Goal: Communication & Community: Connect with others

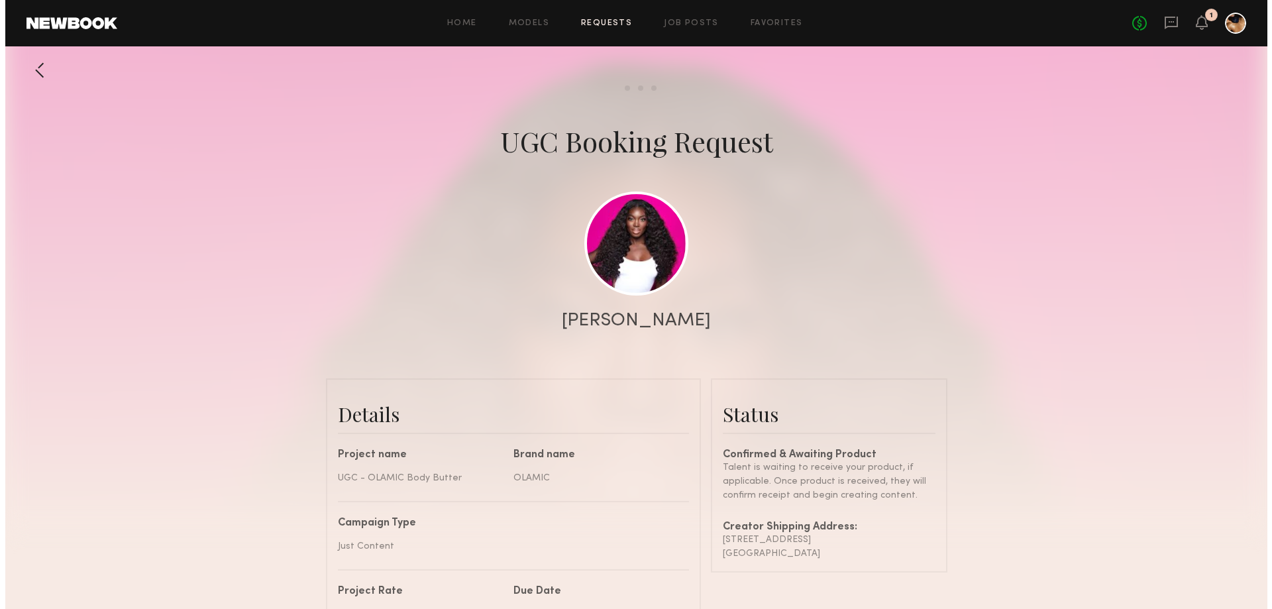
scroll to position [518, 0]
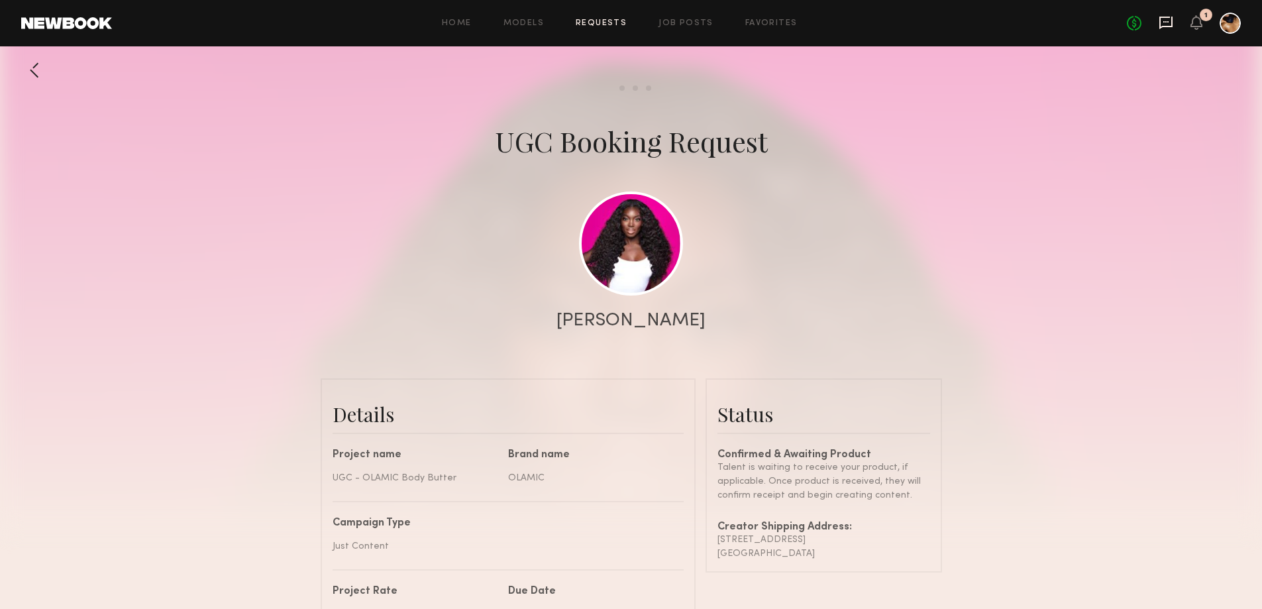
click at [1007, 21] on icon at bounding box center [1166, 21] width 5 height 1
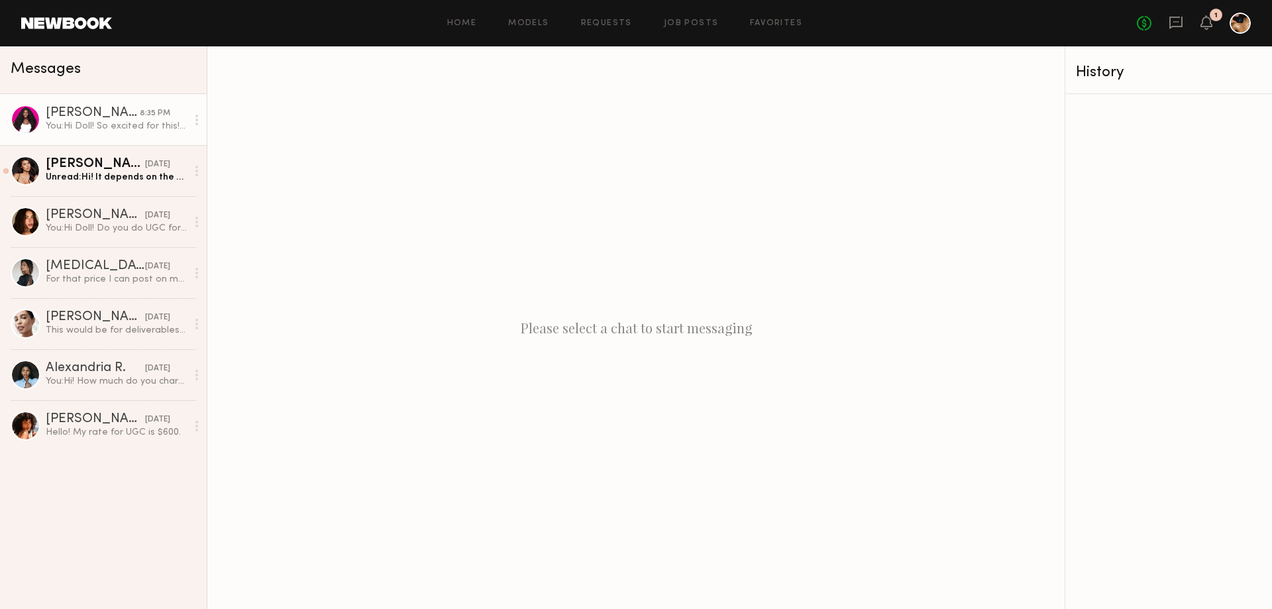
click at [48, 123] on div "You: Hi Doll! So excited for this! Can you please send an example of the kind o…" at bounding box center [116, 126] width 141 height 13
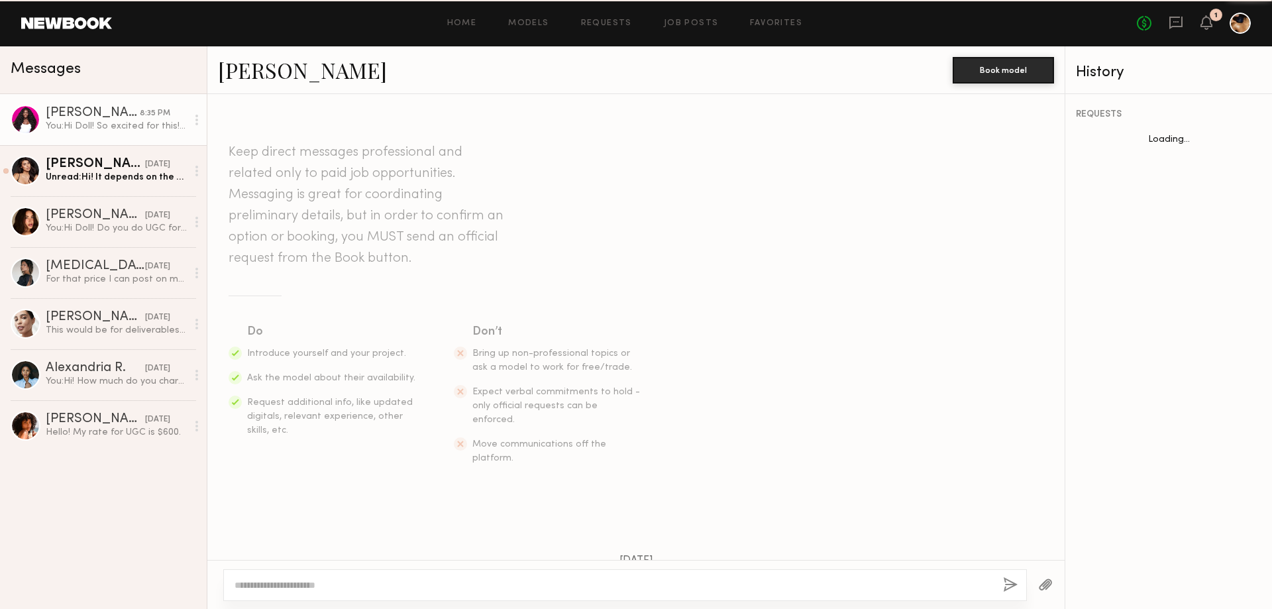
scroll to position [585, 0]
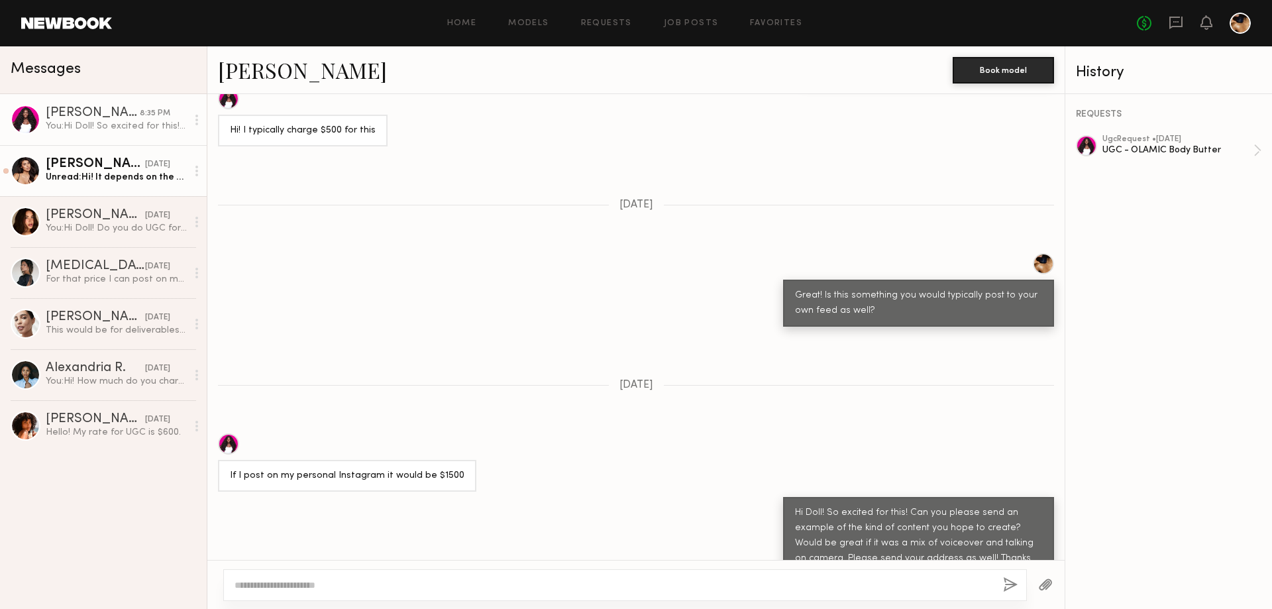
click at [60, 184] on div "Unread: Hi! It depends on the usage ☺️ what are you looking for? What’s your bu…" at bounding box center [116, 177] width 141 height 13
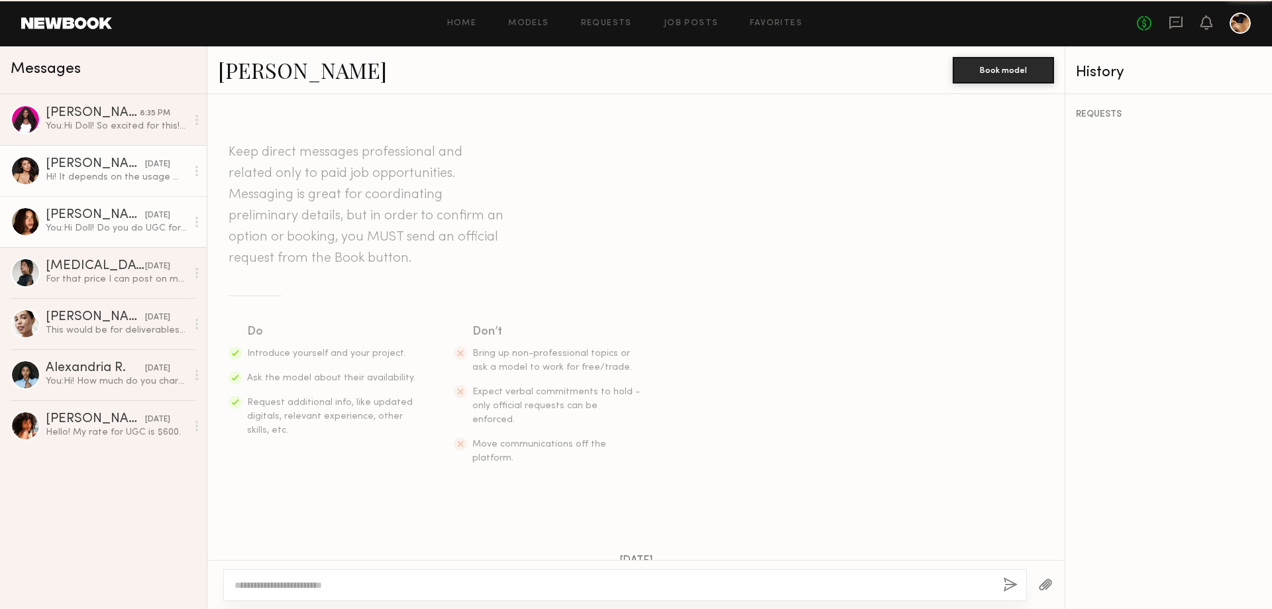
scroll to position [141, 0]
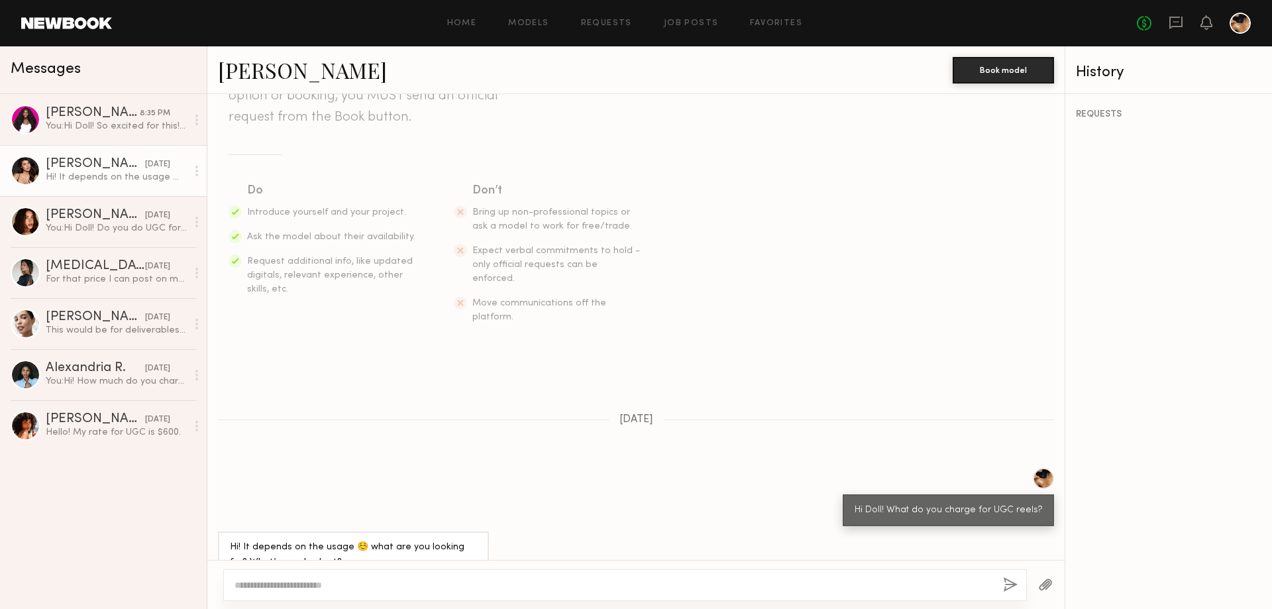
click at [377, 465] on textarea at bounding box center [614, 585] width 758 height 13
type textarea "**********"
click at [1003, 465] on div "**********" at bounding box center [625, 585] width 804 height 32
click at [1007, 465] on button "button" at bounding box center [1010, 585] width 15 height 17
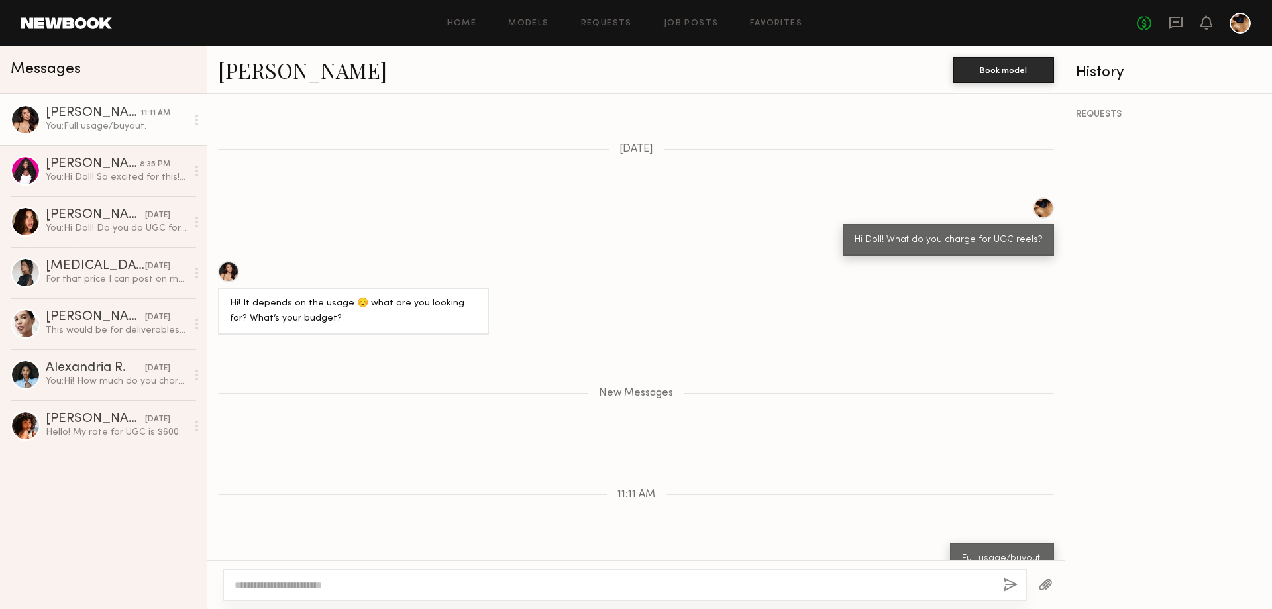
click at [225, 261] on div at bounding box center [228, 271] width 21 height 21
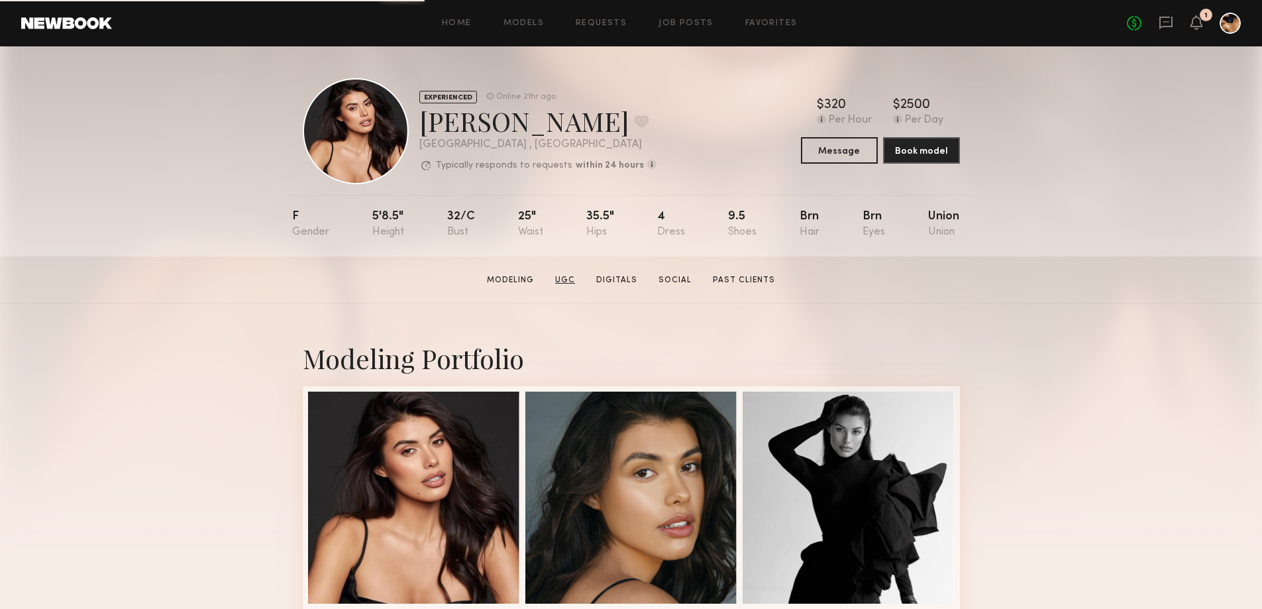
click at [572, 279] on link "UGC" at bounding box center [565, 280] width 30 height 12
click at [854, 145] on button "Message" at bounding box center [839, 150] width 77 height 27
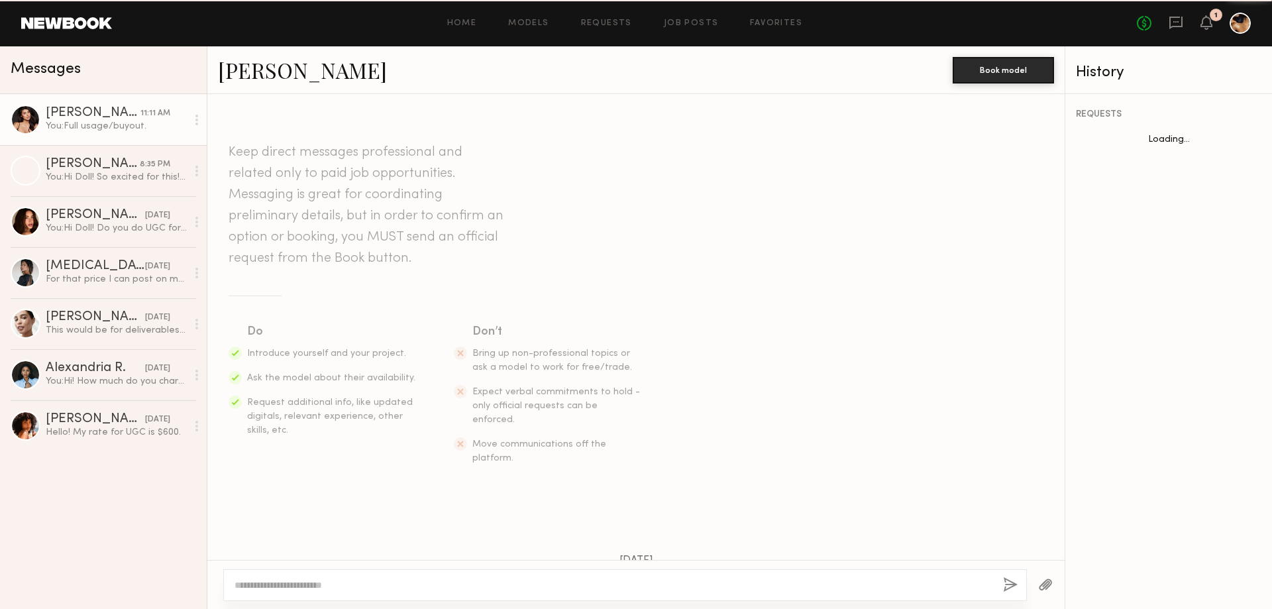
scroll to position [308, 0]
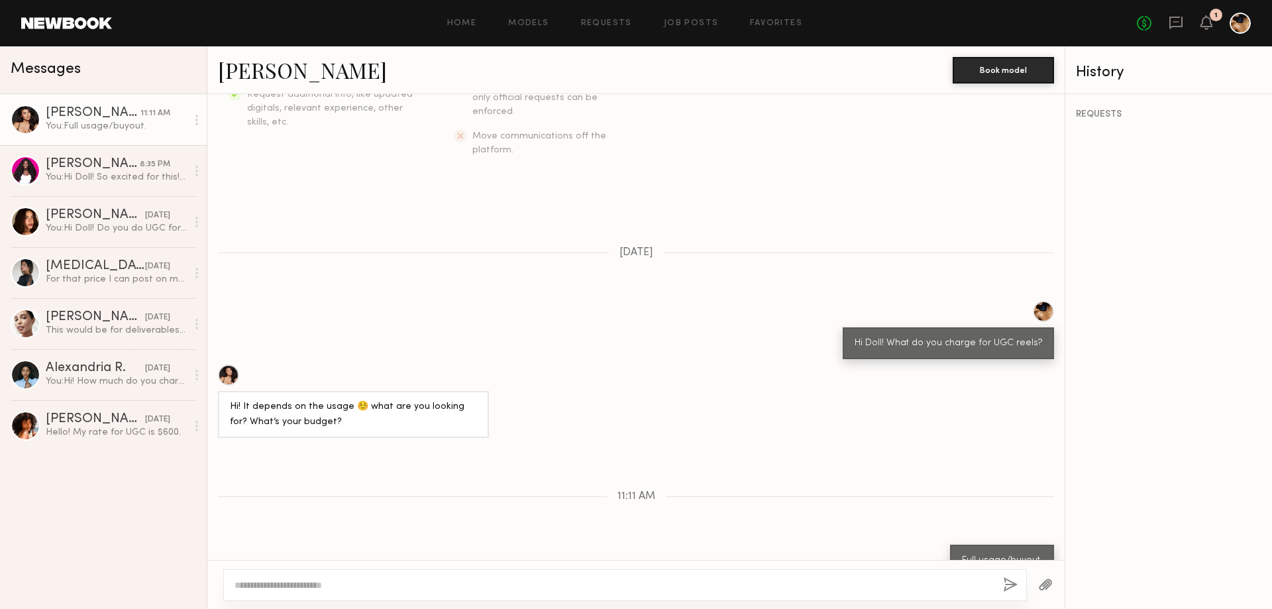
click at [368, 577] on div at bounding box center [625, 585] width 804 height 32
click at [376, 587] on textarea at bounding box center [614, 585] width 758 height 13
type textarea "****"
click at [1006, 584] on button "button" at bounding box center [1010, 585] width 15 height 17
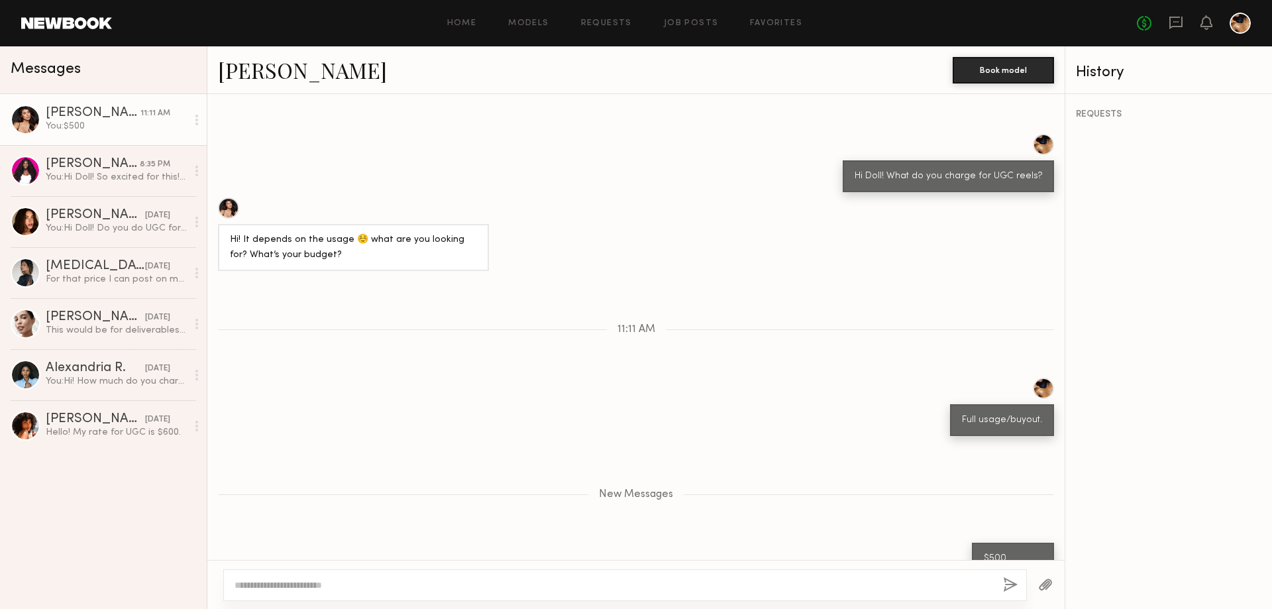
click at [1046, 580] on button "button" at bounding box center [1045, 585] width 15 height 17
